Goal: Transaction & Acquisition: Purchase product/service

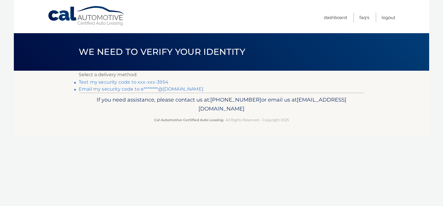
click at [80, 88] on link "Email my security code to e********@hotmail.com" at bounding box center [141, 88] width 125 height 5
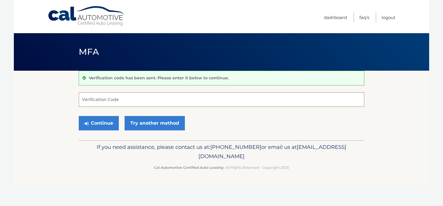
click at [177, 102] on input "Verification Code" at bounding box center [222, 99] width 286 height 14
type input "276338"
click at [100, 122] on button "Continue" at bounding box center [99, 123] width 40 height 14
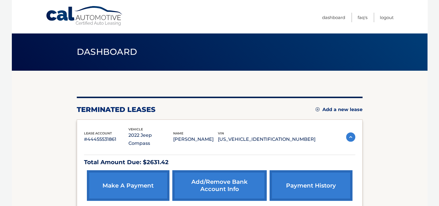
click at [350, 132] on img at bounding box center [350, 136] width 9 height 9
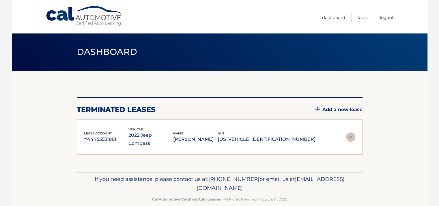
click at [348, 133] on img at bounding box center [350, 136] width 9 height 9
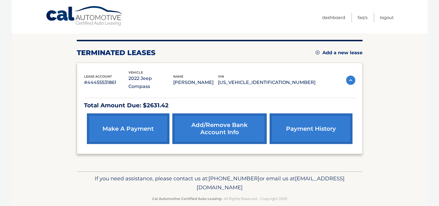
scroll to position [57, 0]
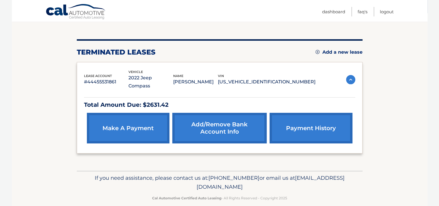
click at [112, 128] on link "make a payment" at bounding box center [128, 128] width 83 height 31
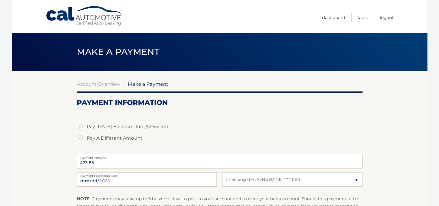
select select "MGJiYWY4NjctODZmOS00Yjc5LWI5MWEtZGFiMDFlNmZiNjI4"
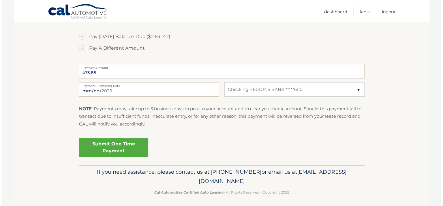
scroll to position [93, 0]
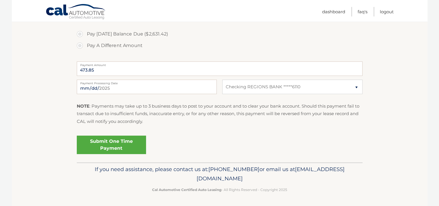
click at [78, 45] on label "Pay A Different Amount" at bounding box center [220, 46] width 286 height 12
click at [79, 45] on input "Pay A Different Amount" at bounding box center [82, 44] width 6 height 9
radio input "true"
click at [118, 72] on input "Payment Amount" at bounding box center [220, 68] width 286 height 14
click at [72, 44] on section "Account Overview | Make a Payment Payment Information Pay Today's Balance Due (…" at bounding box center [219, 70] width 415 height 184
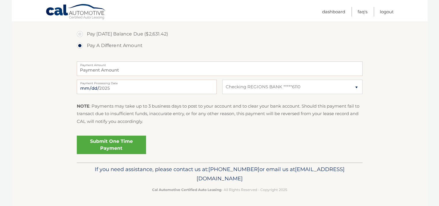
click at [79, 34] on label "Pay Today's Balance Due ($2,631.42)" at bounding box center [220, 34] width 286 height 12
click at [79, 34] on input "Pay Today's Balance Due ($2,631.42)" at bounding box center [82, 32] width 6 height 9
radio input "true"
type input "2631.42"
click at [80, 46] on label "Pay A Different Amount" at bounding box center [220, 46] width 286 height 12
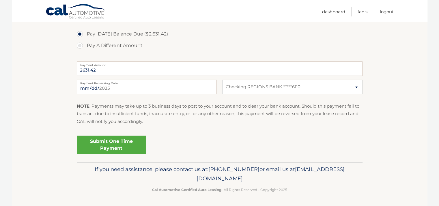
click at [80, 46] on input "Pay A Different Amount" at bounding box center [82, 44] width 6 height 9
radio input "true"
click at [90, 68] on input "Payment Amount" at bounding box center [220, 68] width 286 height 14
type input "500.00"
click at [107, 142] on link "Submit One Time Payment" at bounding box center [111, 145] width 69 height 18
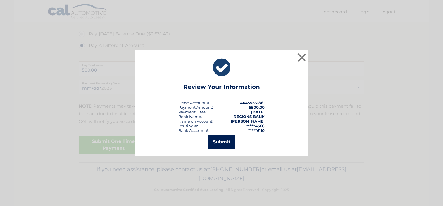
click at [230, 141] on button "Submit" at bounding box center [221, 142] width 27 height 14
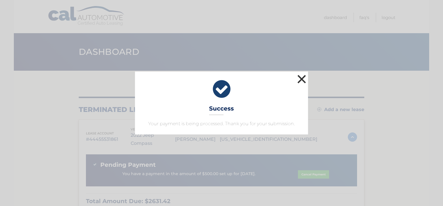
click at [302, 78] on button "×" at bounding box center [302, 79] width 12 height 12
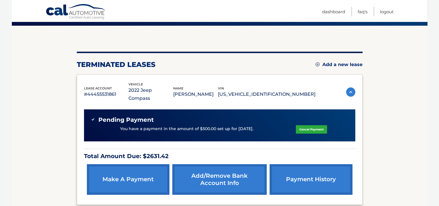
scroll to position [58, 0]
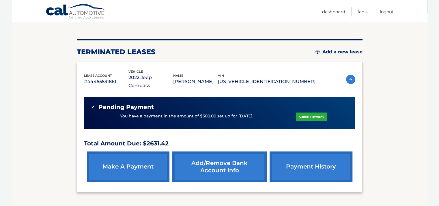
click at [302, 158] on link "payment history" at bounding box center [310, 166] width 83 height 31
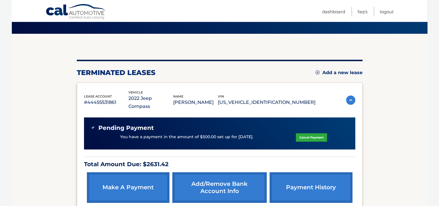
scroll to position [0, 0]
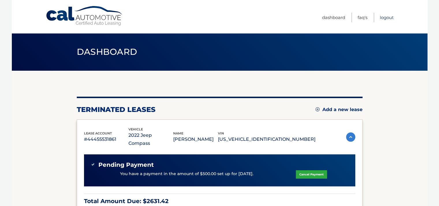
click at [384, 18] on link "Logout" at bounding box center [387, 18] width 14 height 10
